Goal: Transaction & Acquisition: Purchase product/service

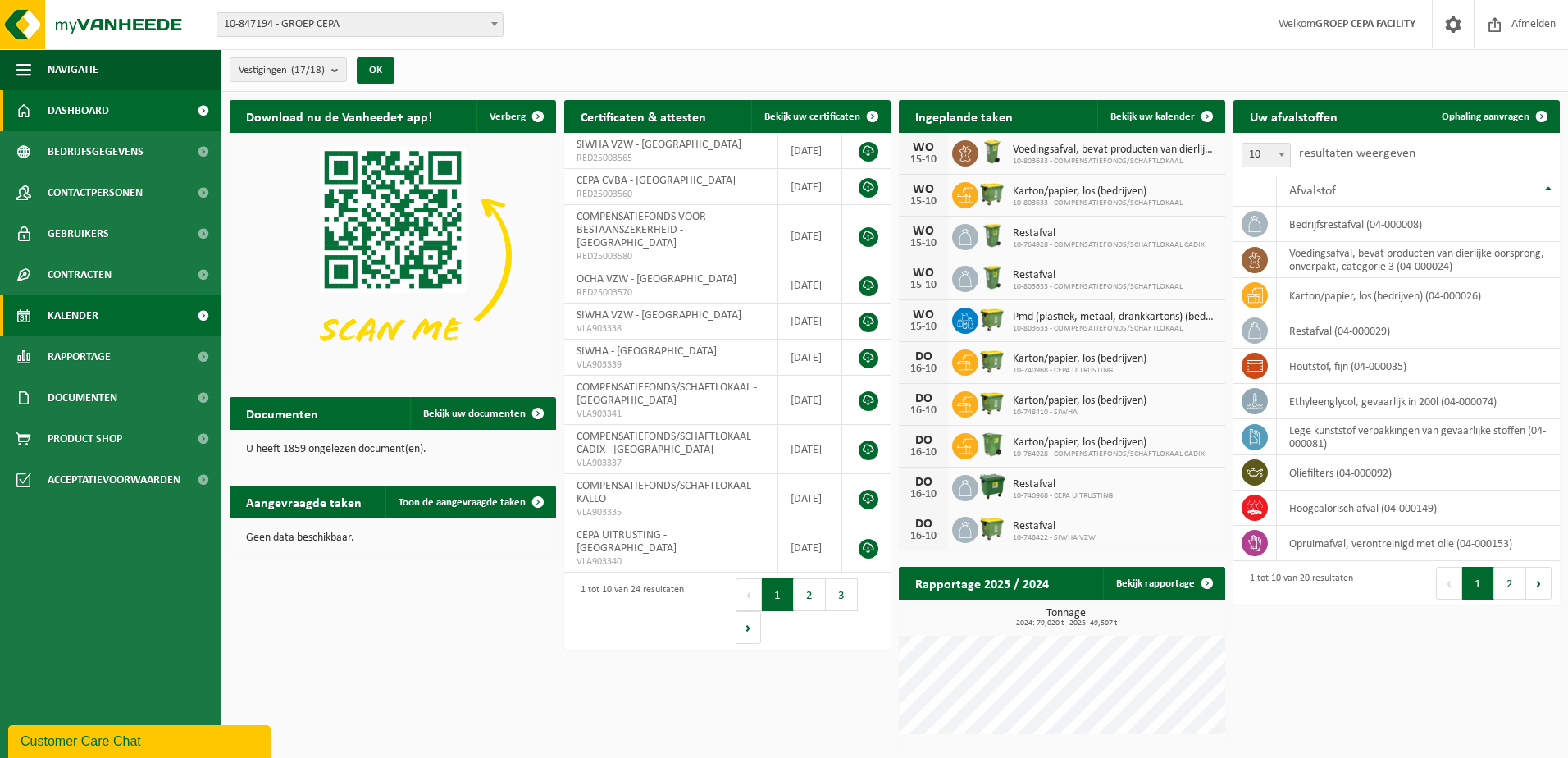
click at [71, 319] on span "Kalender" at bounding box center [73, 316] width 51 height 41
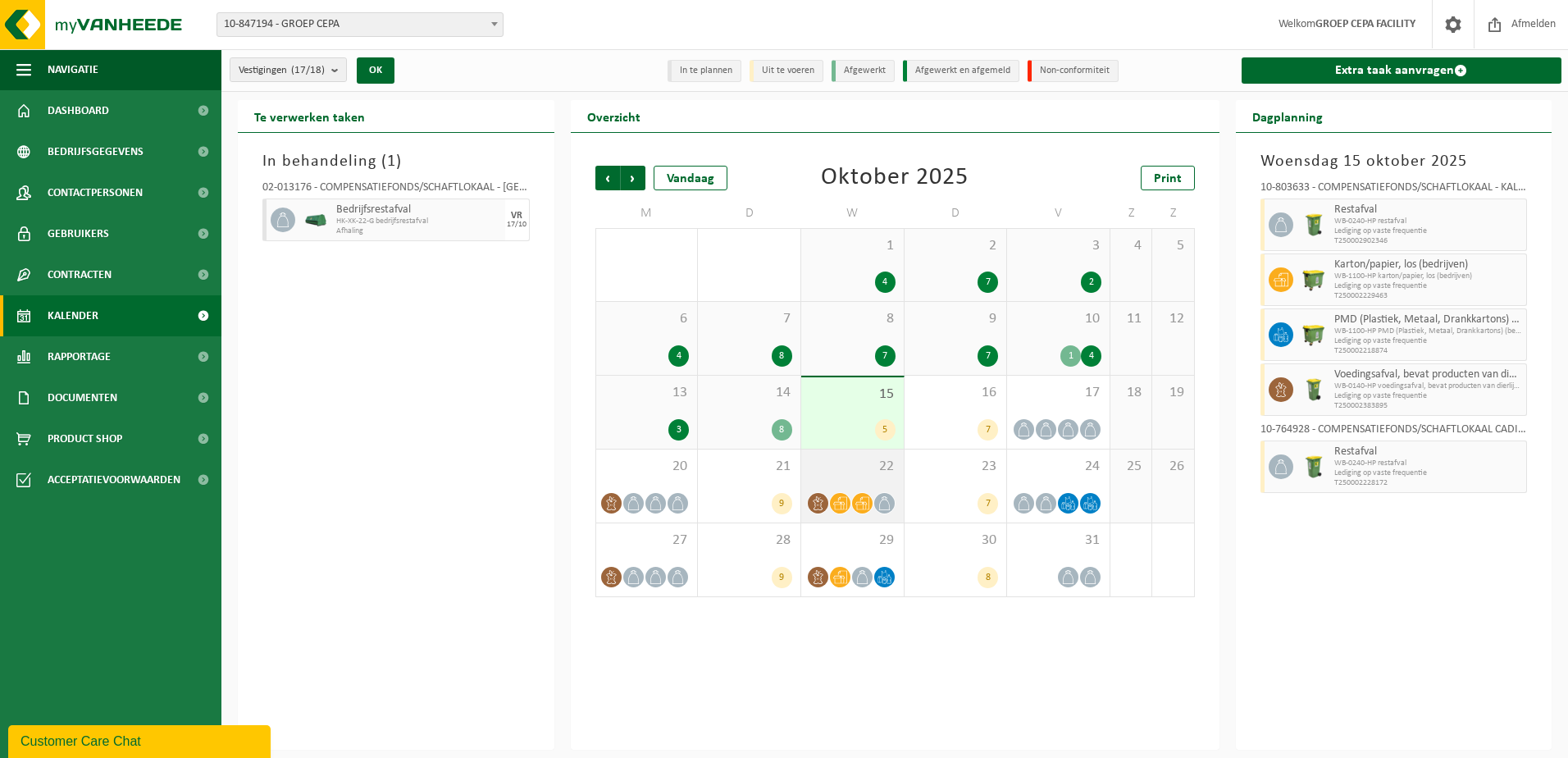
click at [853, 477] on div "22" at bounding box center [851, 485] width 103 height 73
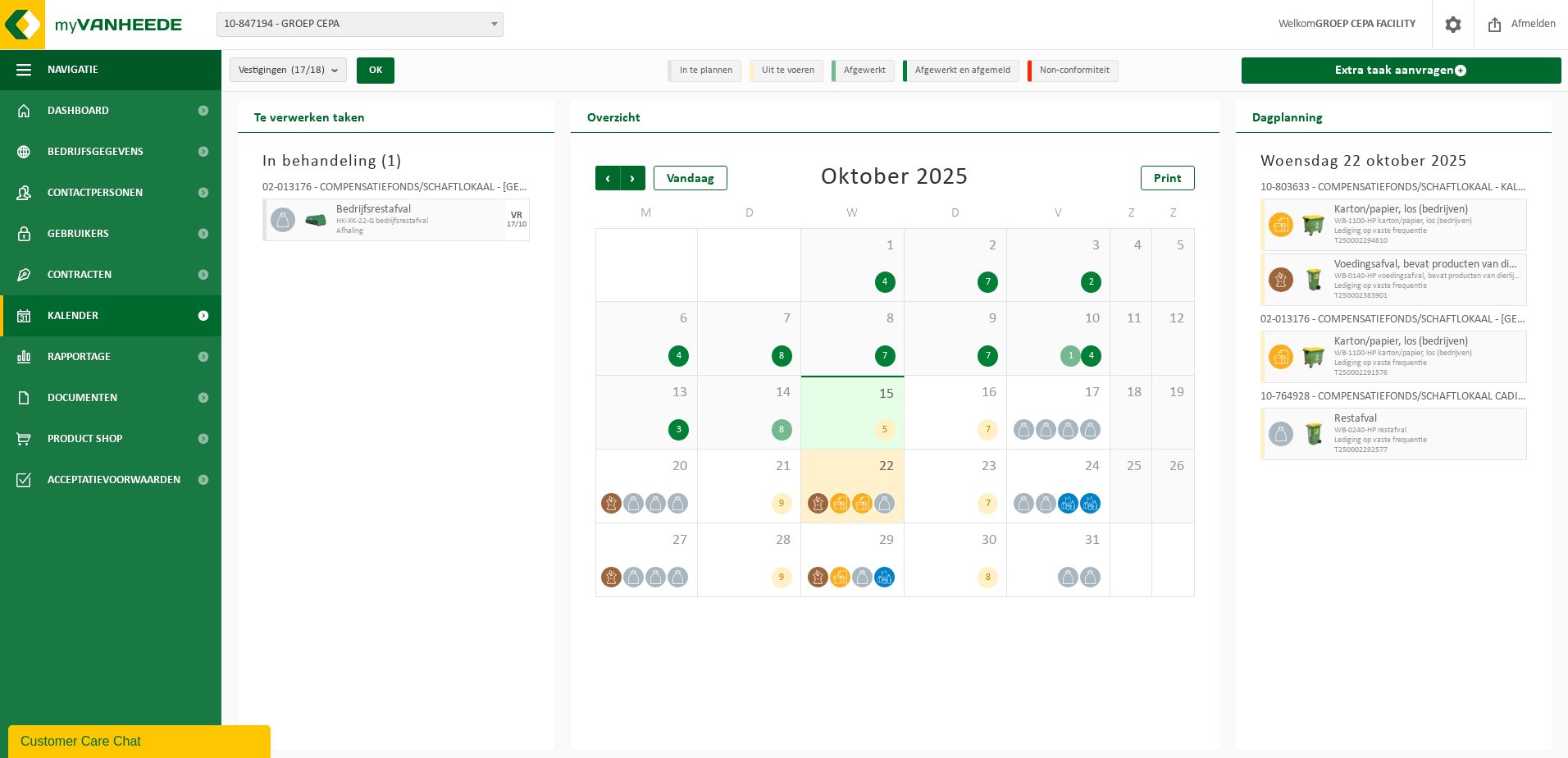
click at [740, 398] on span "14" at bounding box center [749, 393] width 86 height 18
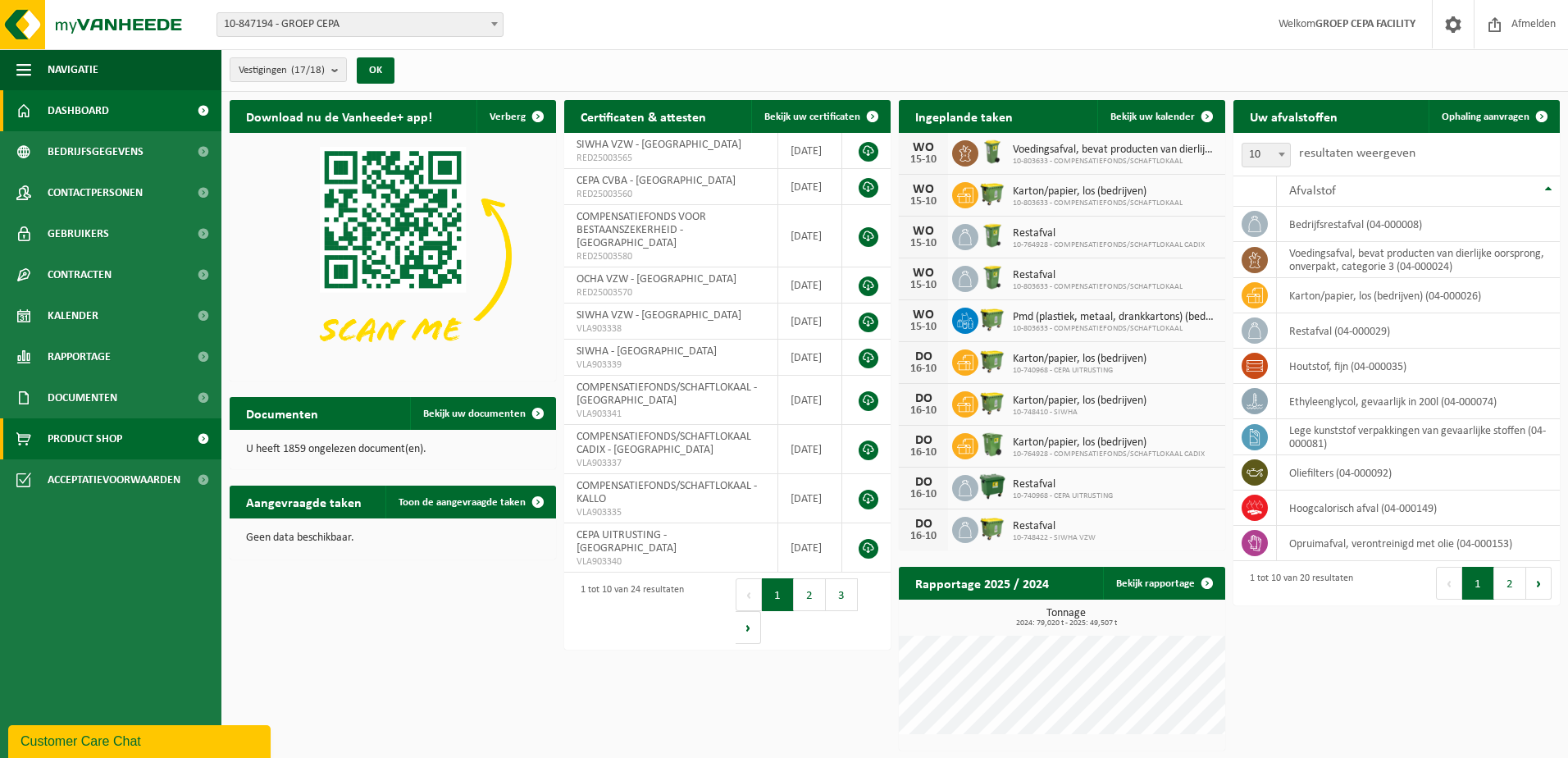
click at [114, 442] on span "Product Shop" at bounding box center [85, 439] width 74 height 41
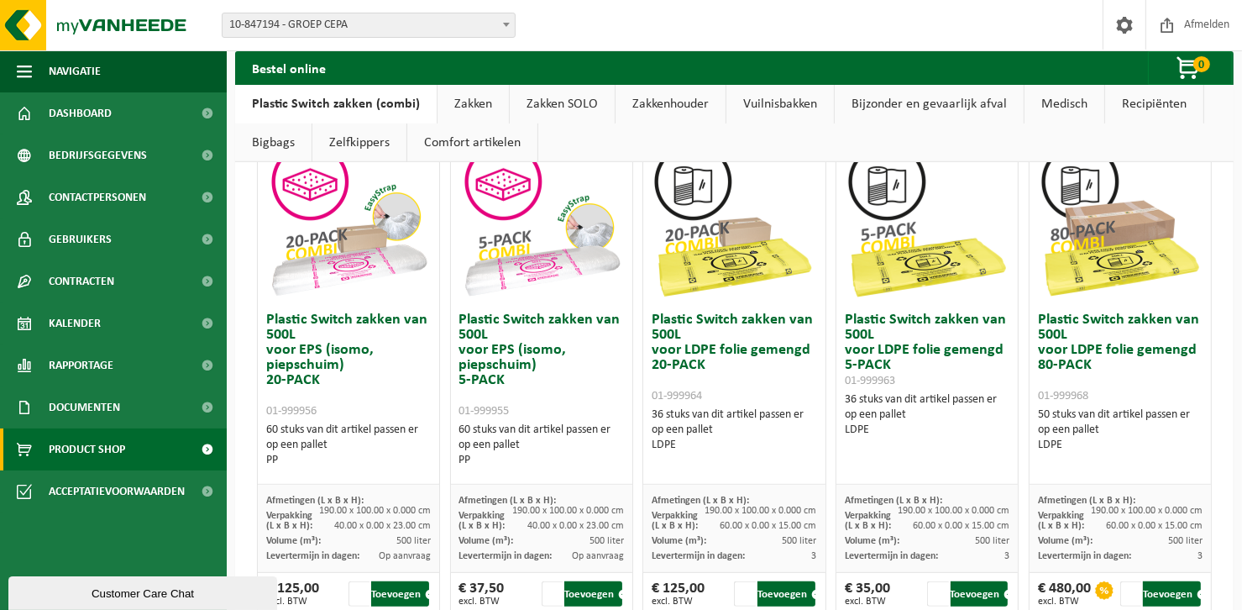
scroll to position [726, 0]
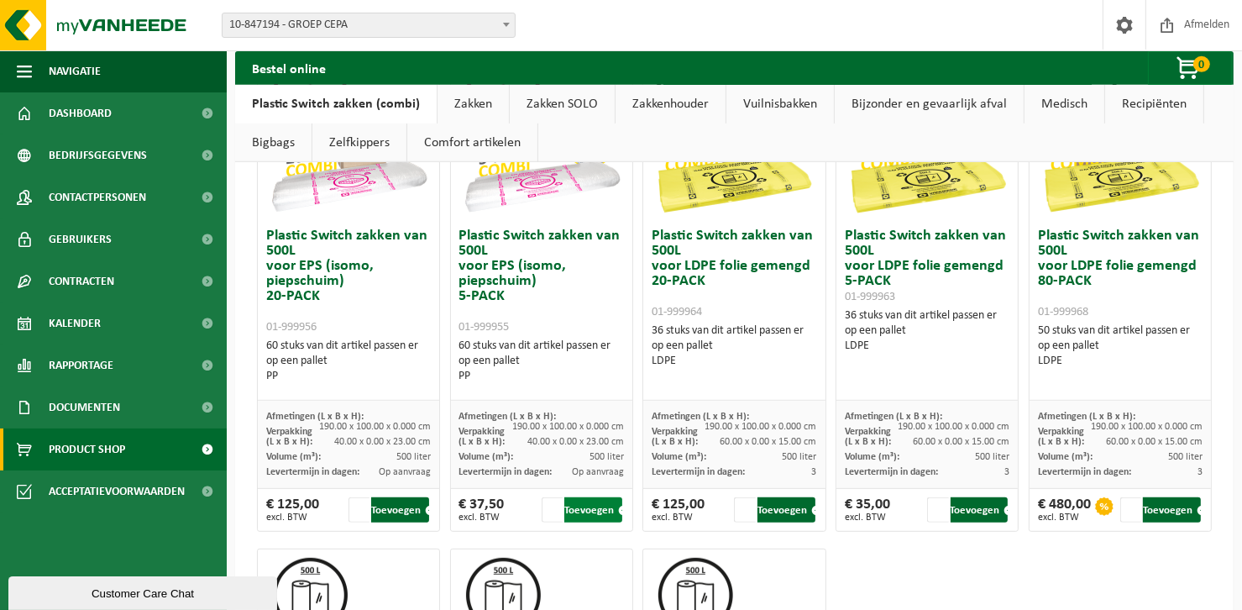
click at [593, 508] on button "Toevoegen" at bounding box center [593, 509] width 58 height 25
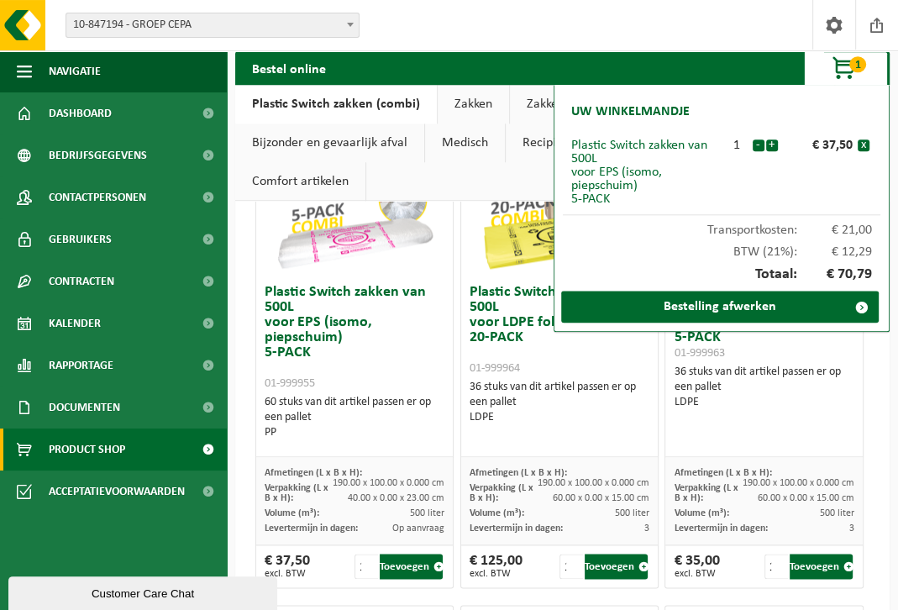
scroll to position [1226, 0]
